Goal: Information Seeking & Learning: Learn about a topic

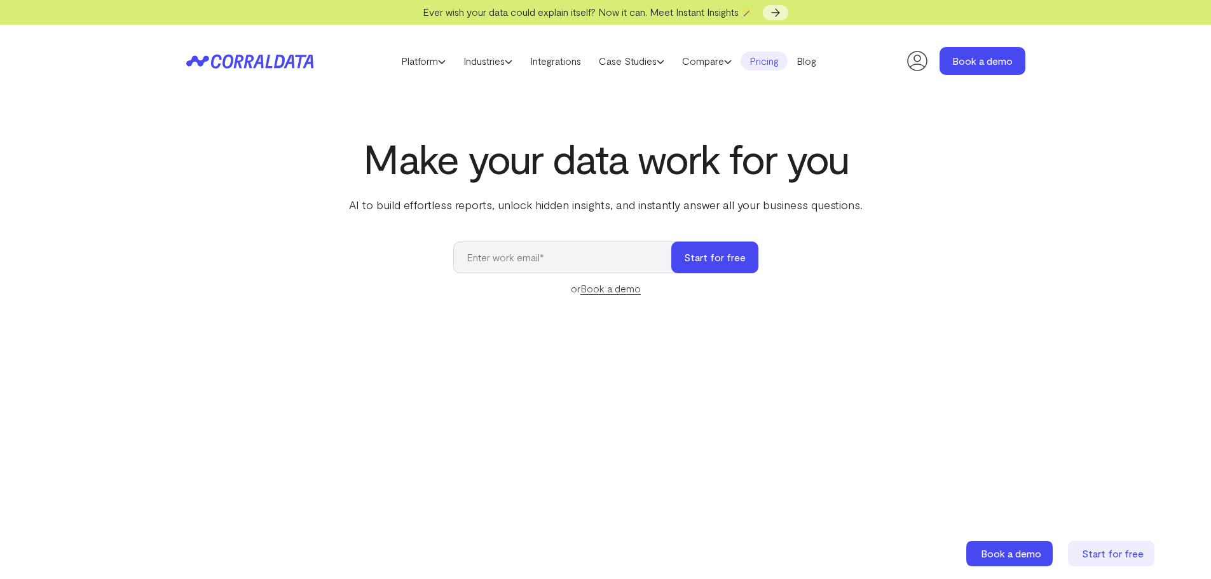
click at [773, 59] on link "Pricing" at bounding box center [764, 61] width 47 height 19
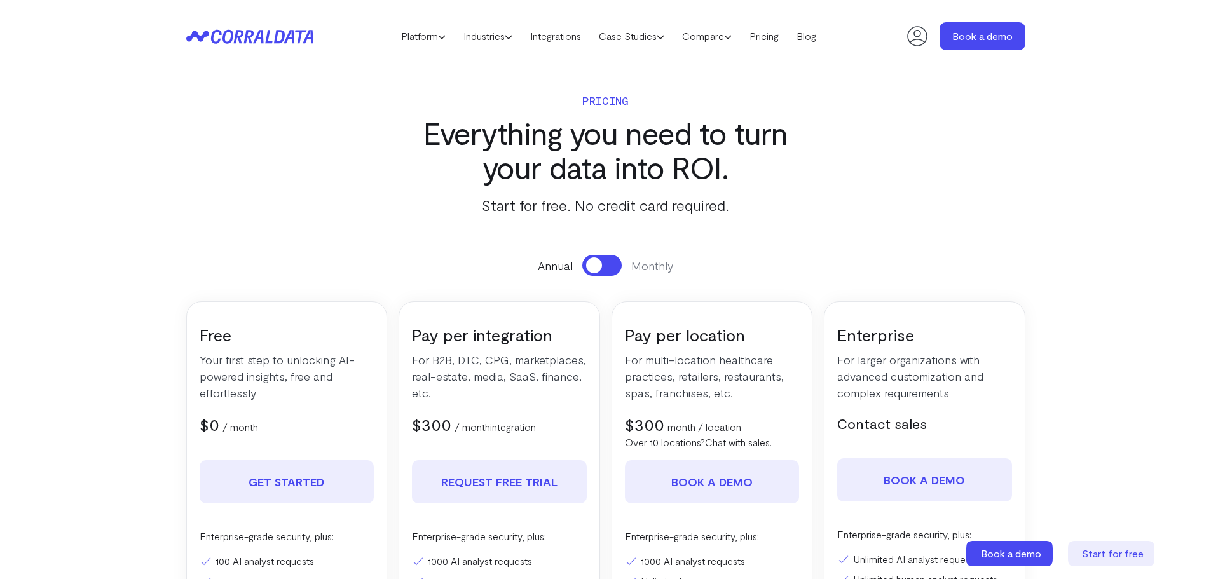
click at [297, 33] on icon at bounding box center [249, 36] width 127 height 15
